Goal: Book appointment/travel/reservation

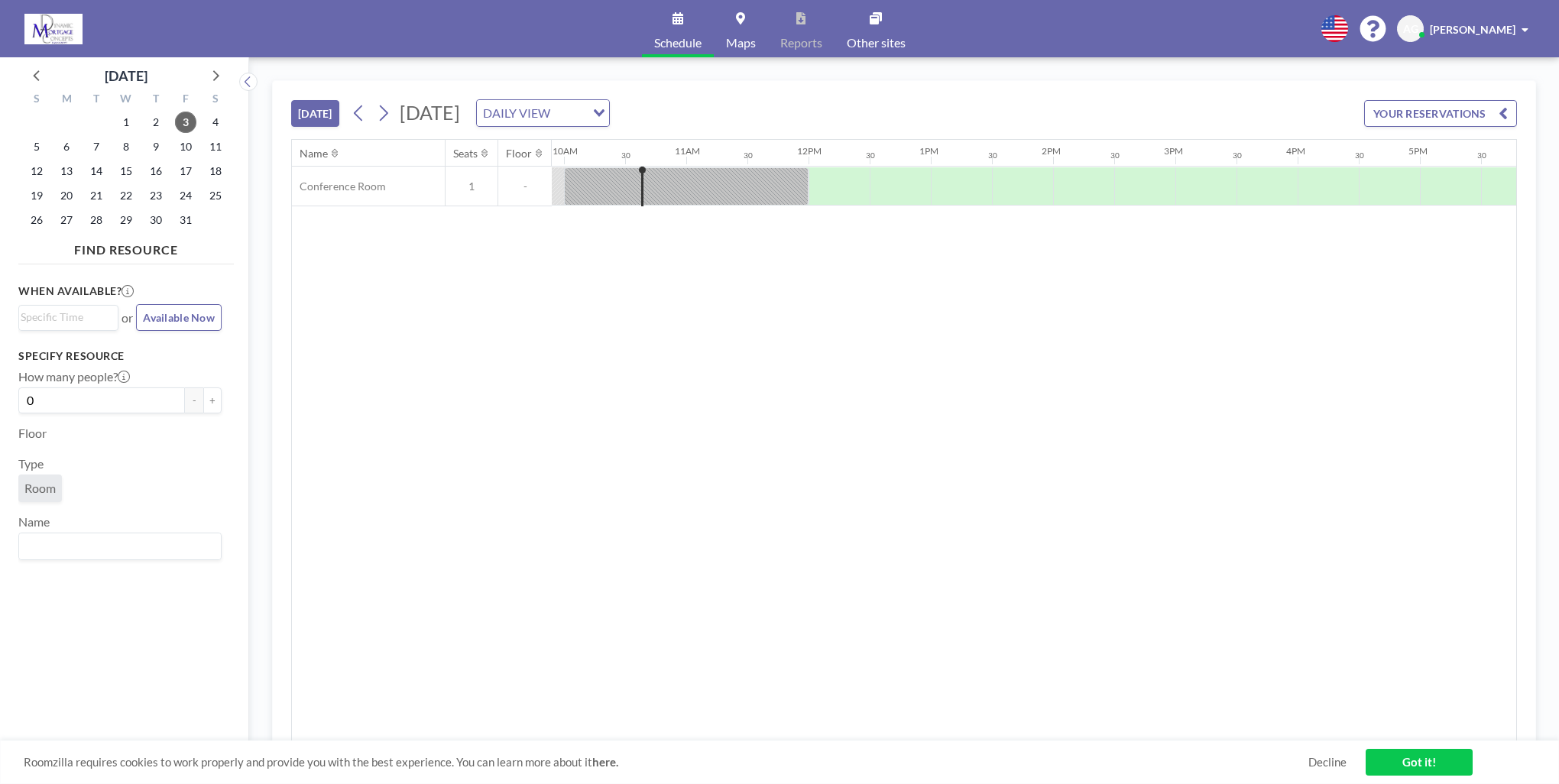
scroll to position [0, 1223]
click at [122, 152] on span "8" at bounding box center [126, 146] width 21 height 21
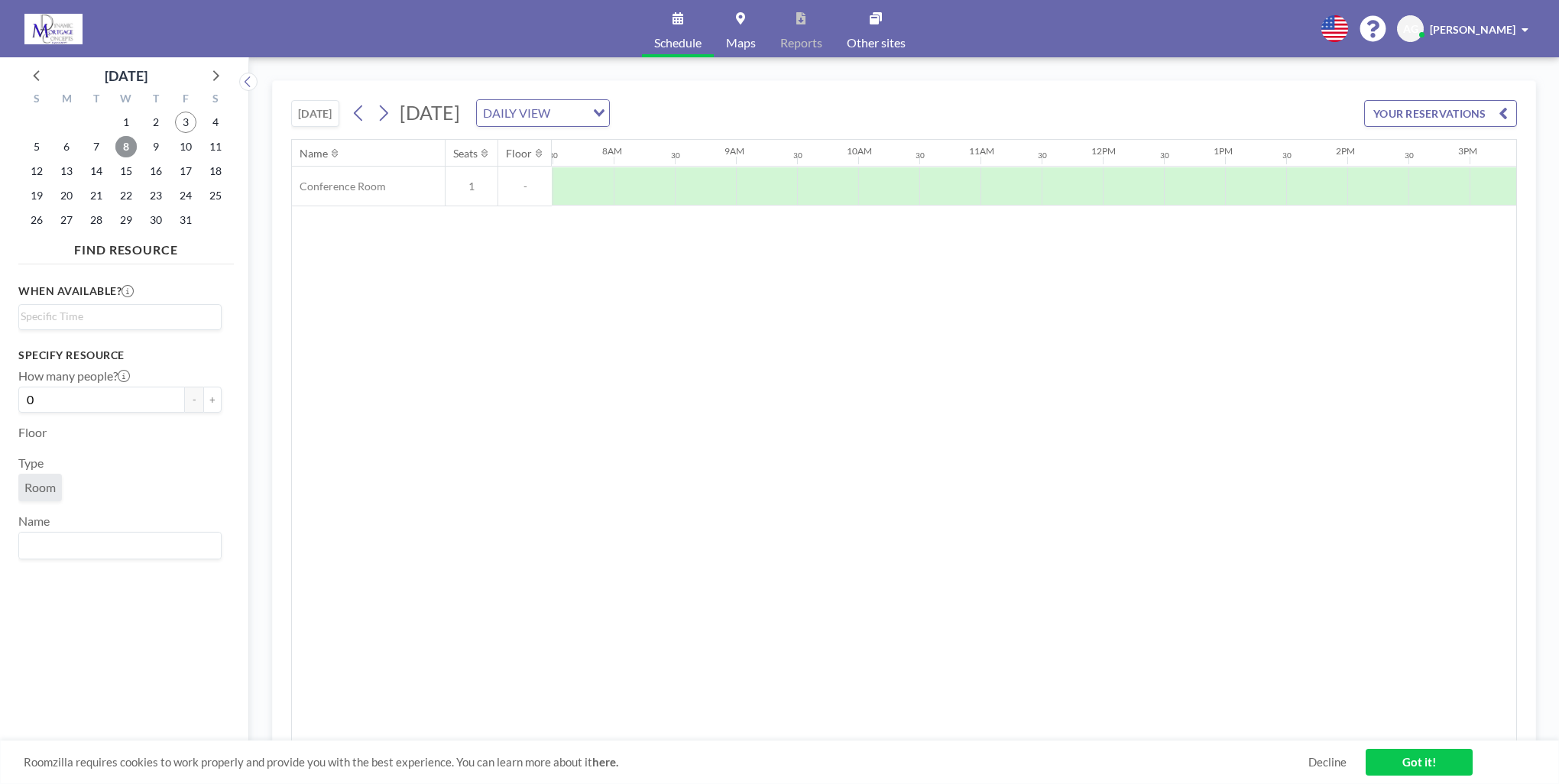
scroll to position [0, 917]
click at [995, 180] on div at bounding box center [1010, 186] width 61 height 38
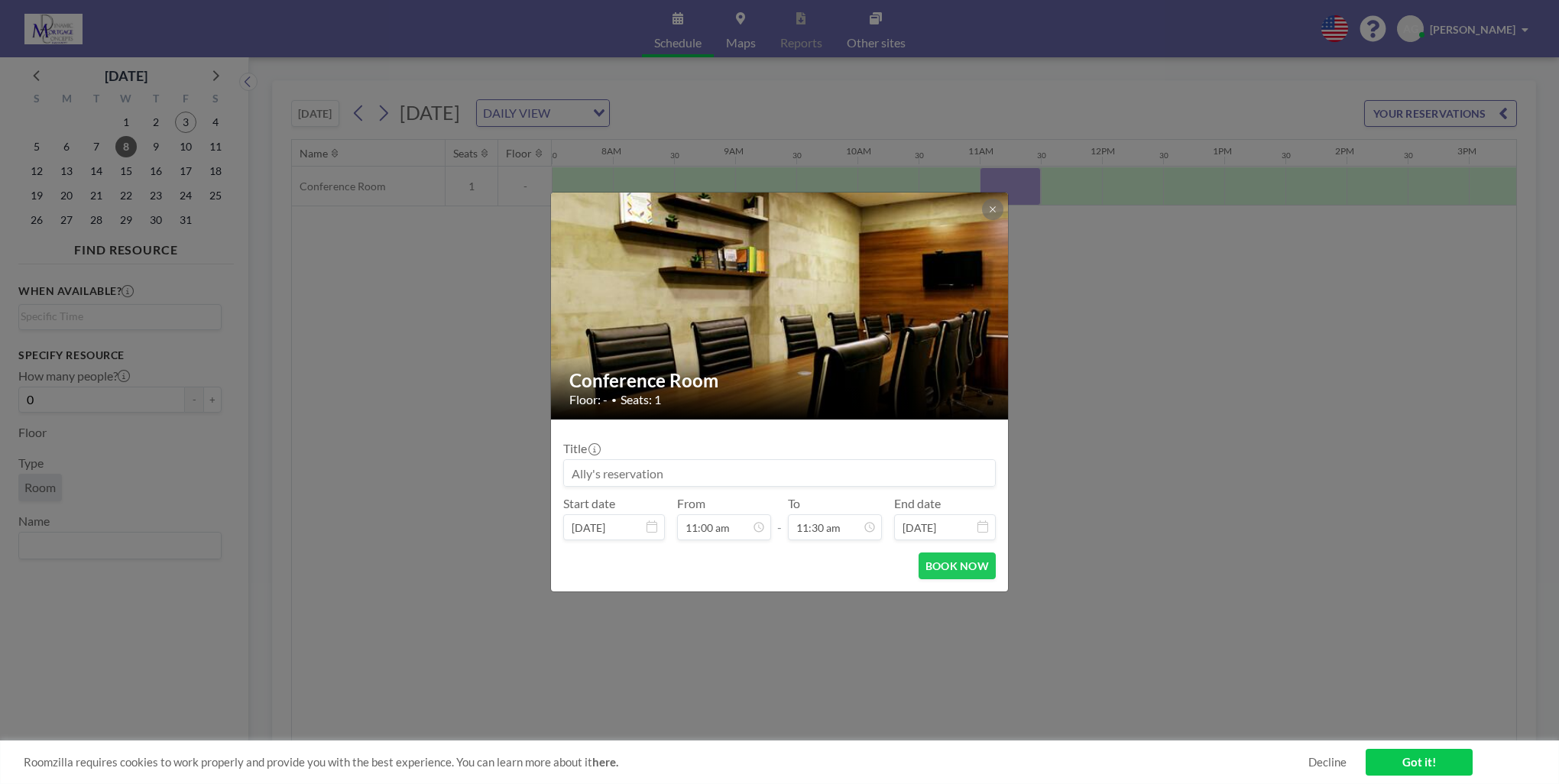
click at [684, 478] on input at bounding box center [780, 473] width 431 height 26
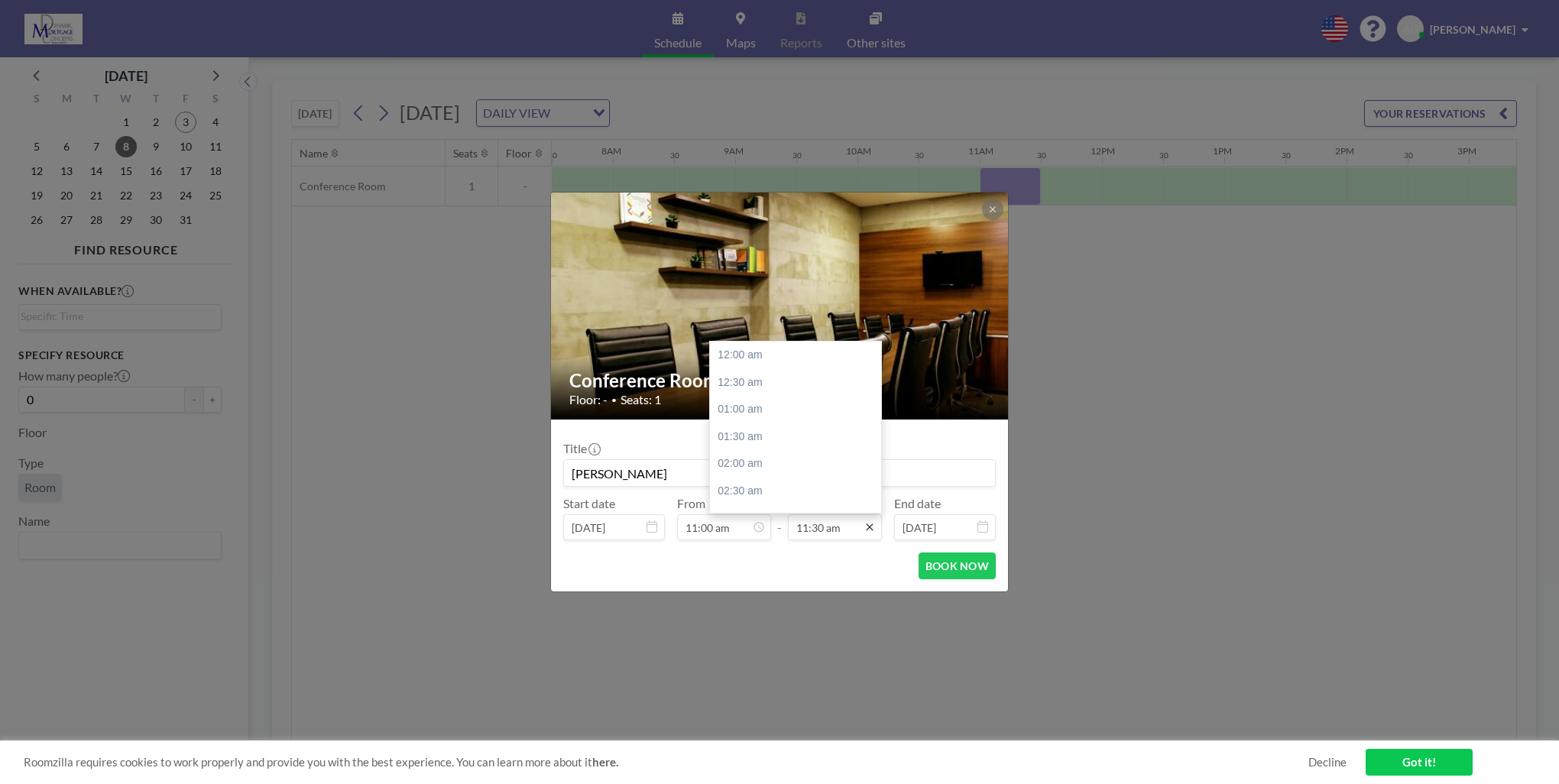
scroll to position [626, 0]
type input "[PERSON_NAME]"
click at [748, 387] on div "12:00 pm" at bounding box center [799, 381] width 178 height 28
type input "12:00 pm"
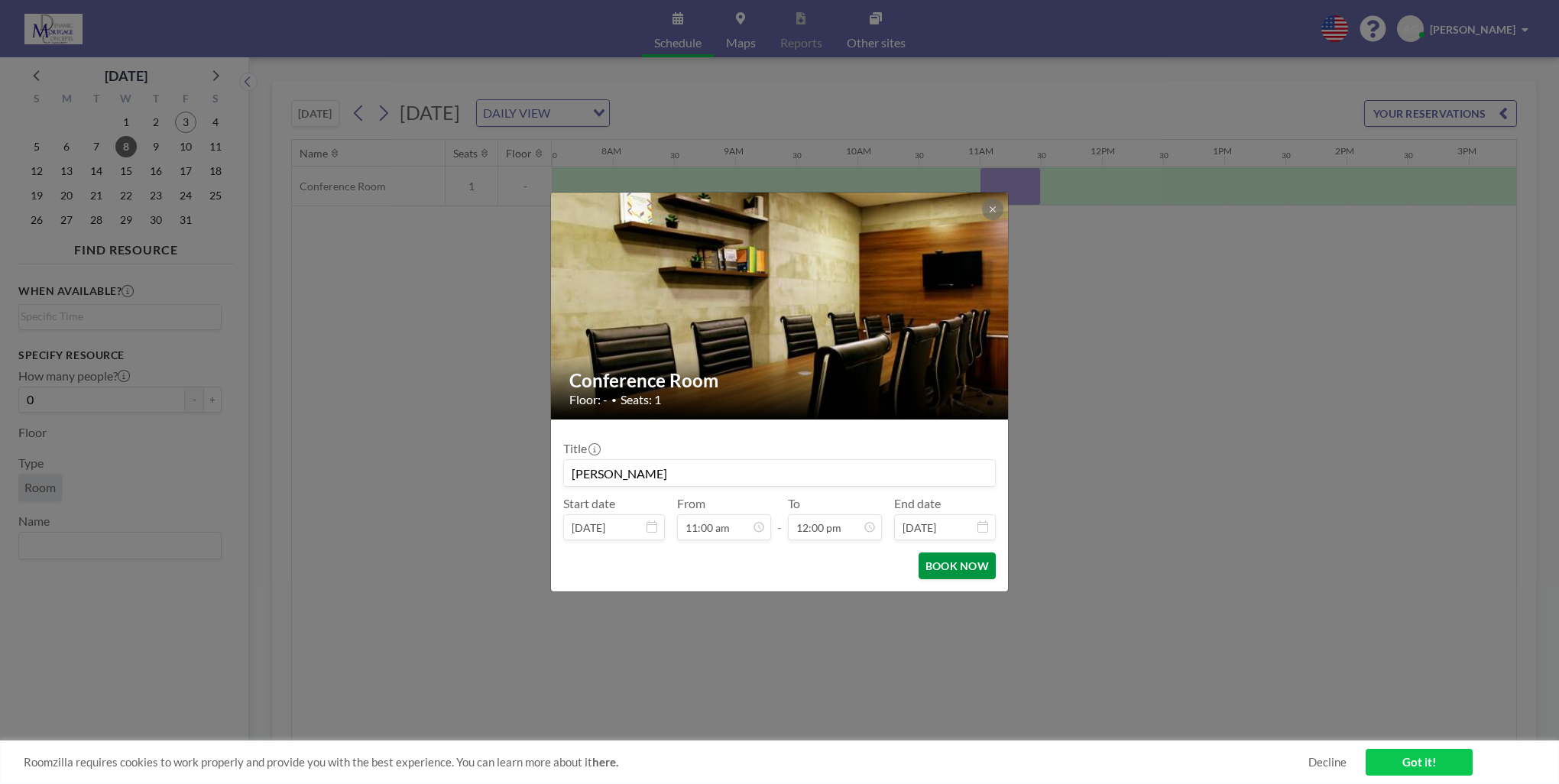
click at [963, 577] on button "BOOK NOW" at bounding box center [957, 566] width 77 height 27
